Goal: Task Accomplishment & Management: Use online tool/utility

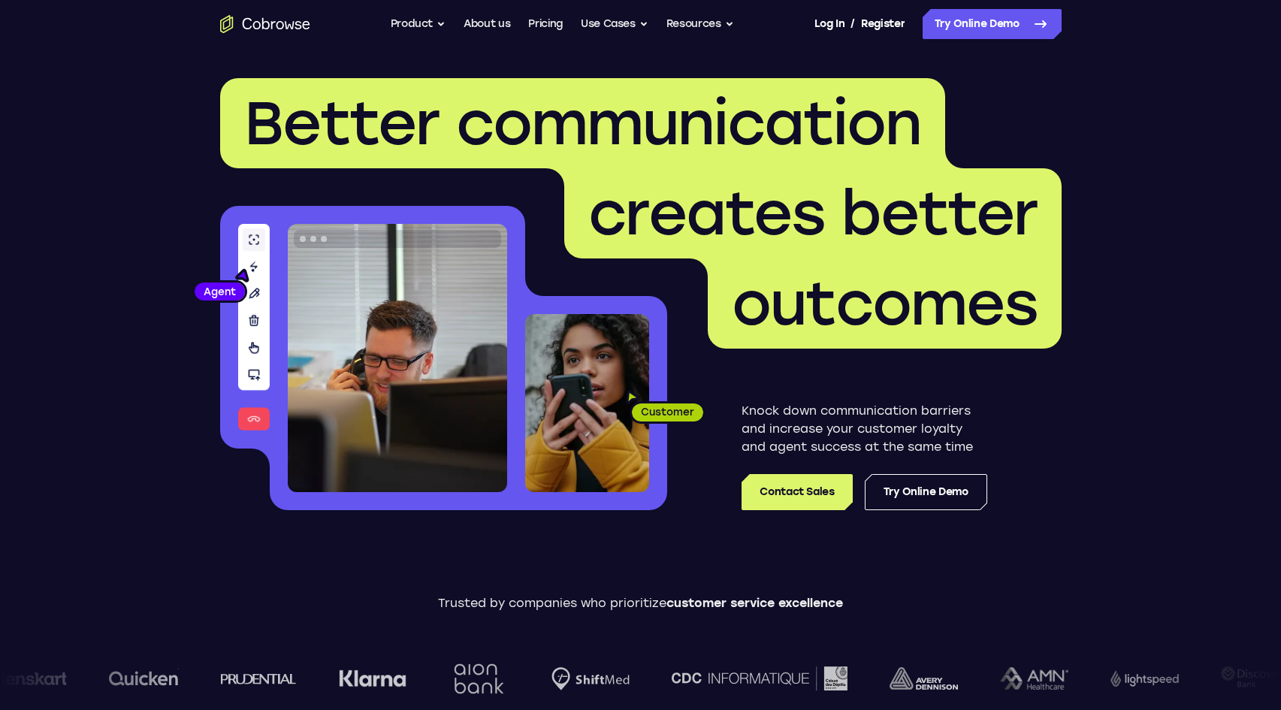
click at [1011, 41] on nav "Go back Powerful, Flexible and Trustworthy. Avoid all extra friction for both A…" at bounding box center [640, 24] width 1281 height 48
click at [1013, 26] on link "Try Online Demo" at bounding box center [992, 24] width 139 height 30
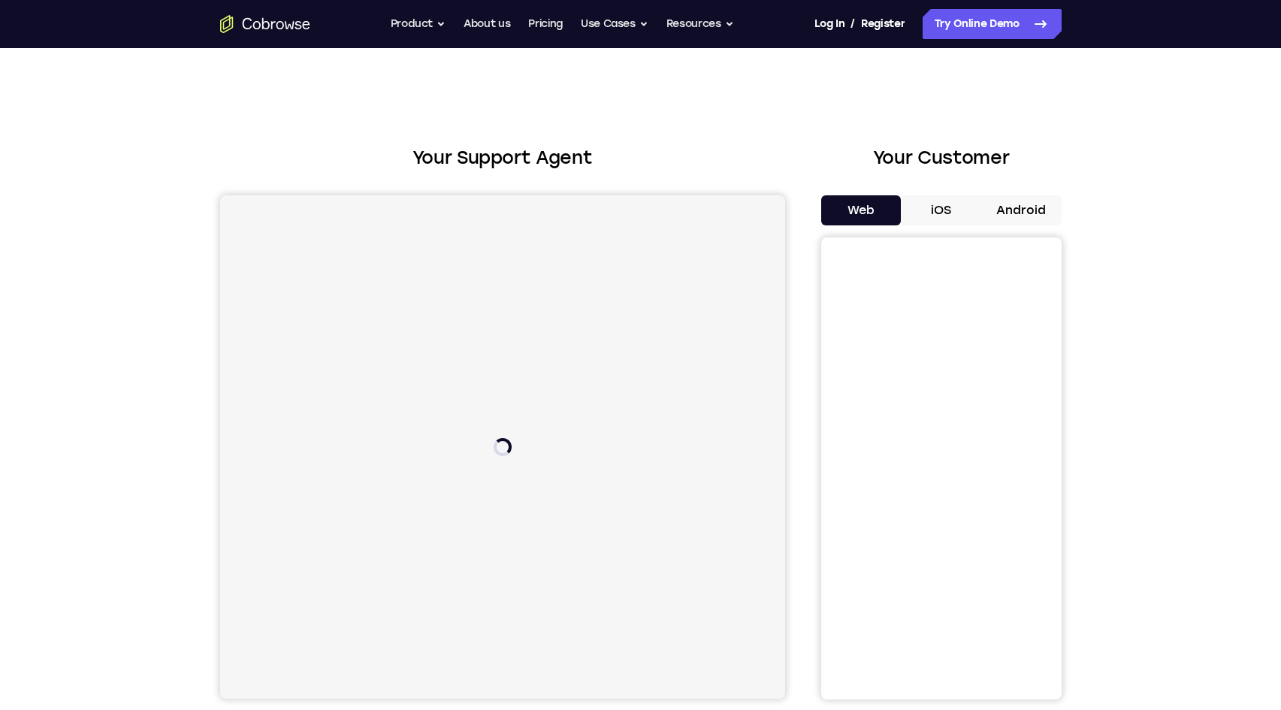
click at [1054, 207] on button "Android" at bounding box center [1022, 210] width 80 height 30
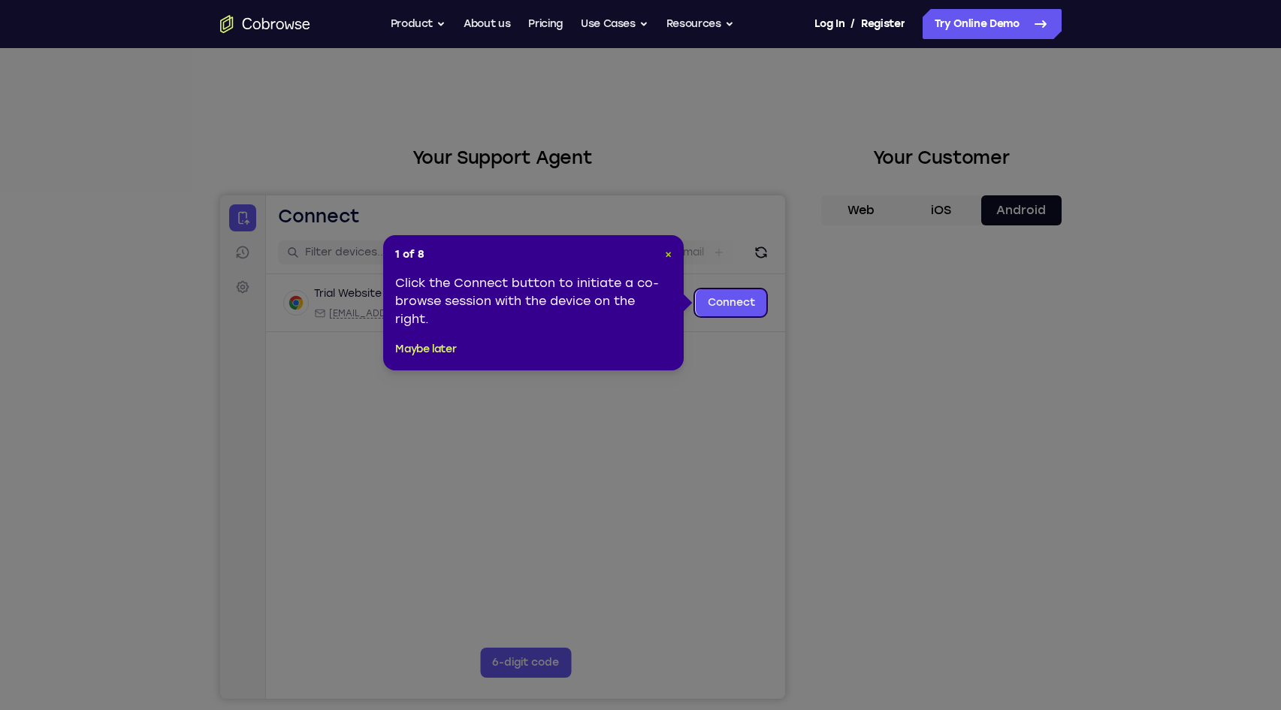
click at [670, 256] on span "×" at bounding box center [668, 254] width 7 height 13
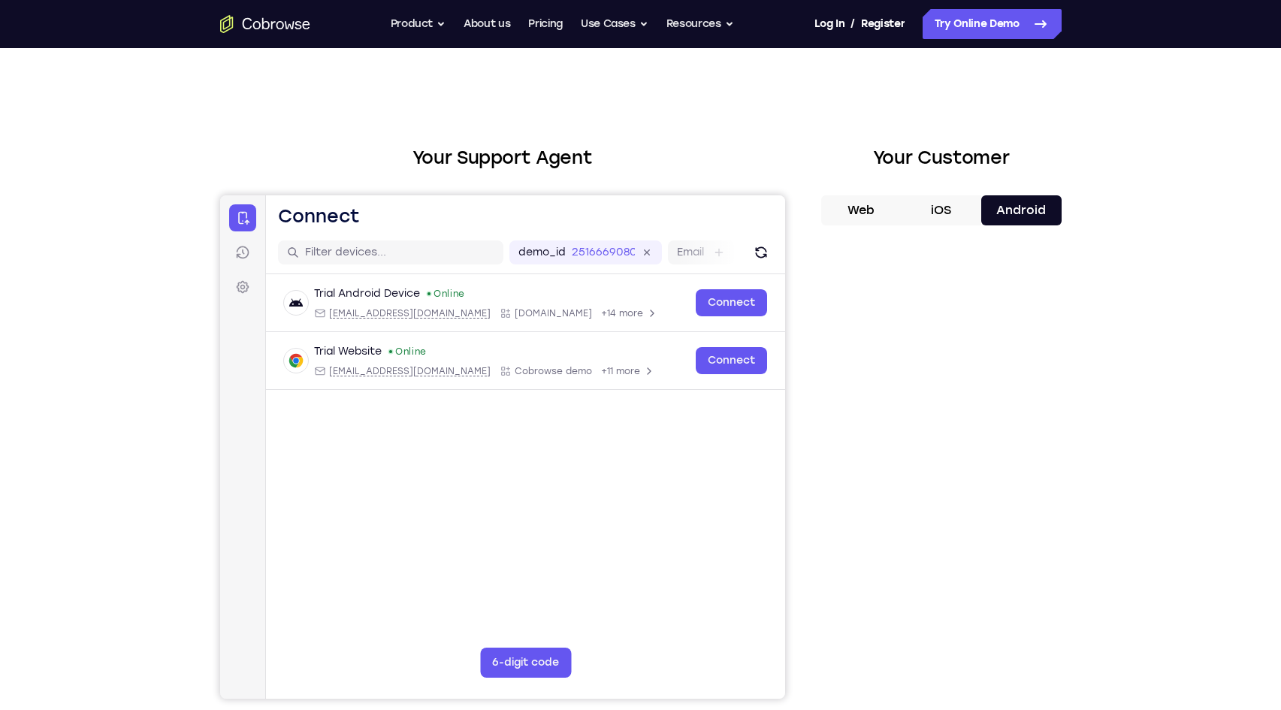
click at [1082, 273] on div "Your Support Agent Your Customer Web iOS Android Next Steps We’d be happy to gi…" at bounding box center [641, 543] width 962 height 991
click at [1077, 454] on div "Your Support Agent Your Customer Web iOS Android Next Steps We’d be happy to gi…" at bounding box center [641, 543] width 962 height 991
click at [770, 426] on div "Trial Android Device Online android@example.com Cobrowse.io +14 more android@ex…" at bounding box center [524, 368] width 519 height 188
click at [789, 487] on div "Your Support Agent Your Customer Web iOS Android" at bounding box center [641, 421] width 842 height 555
click at [810, 486] on div "Your Support Agent Your Customer Web iOS Android" at bounding box center [641, 421] width 842 height 555
